Goal: Contribute content: Contribute content

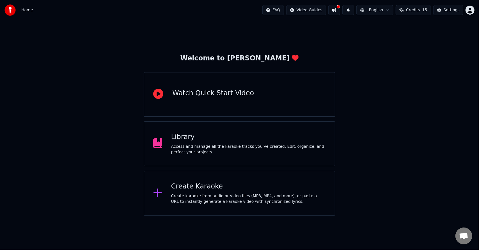
click at [257, 134] on div "Library" at bounding box center [248, 136] width 155 height 9
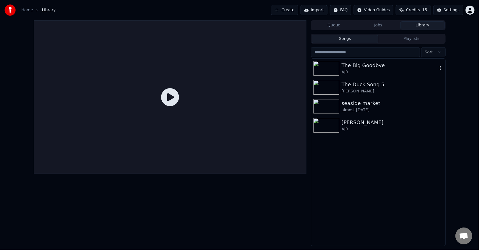
click at [375, 67] on div "The Big Goodbye" at bounding box center [389, 65] width 96 height 8
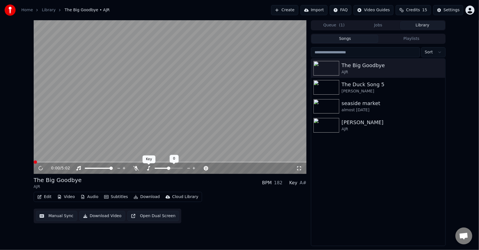
click at [155, 113] on video at bounding box center [170, 96] width 273 height 153
click at [155, 115] on video at bounding box center [170, 96] width 273 height 153
click at [45, 192] on div "Edit Video Audio Subtitles Download Cloud Library" at bounding box center [118, 197] width 168 height 10
click at [47, 194] on button "Edit" at bounding box center [44, 197] width 19 height 8
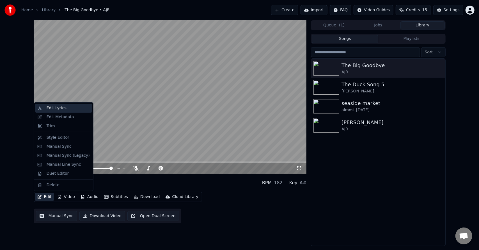
click at [73, 109] on div "Edit Lyrics" at bounding box center [68, 108] width 43 height 6
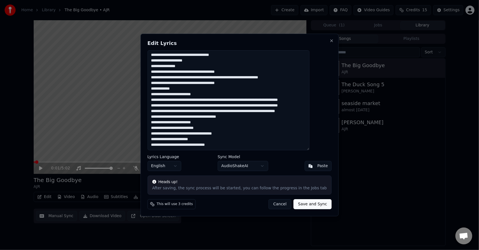
scroll to position [331, 0]
click at [226, 134] on textarea at bounding box center [228, 100] width 162 height 100
type textarea "**********"
click at [298, 200] on button "Save and Sync" at bounding box center [312, 204] width 38 height 10
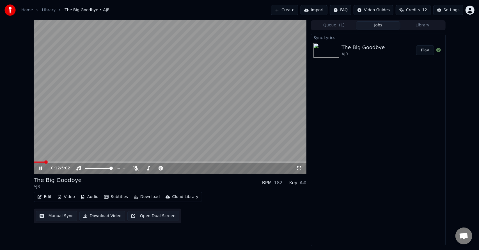
click at [183, 134] on video at bounding box center [170, 96] width 273 height 153
